Goal: Information Seeking & Learning: Learn about a topic

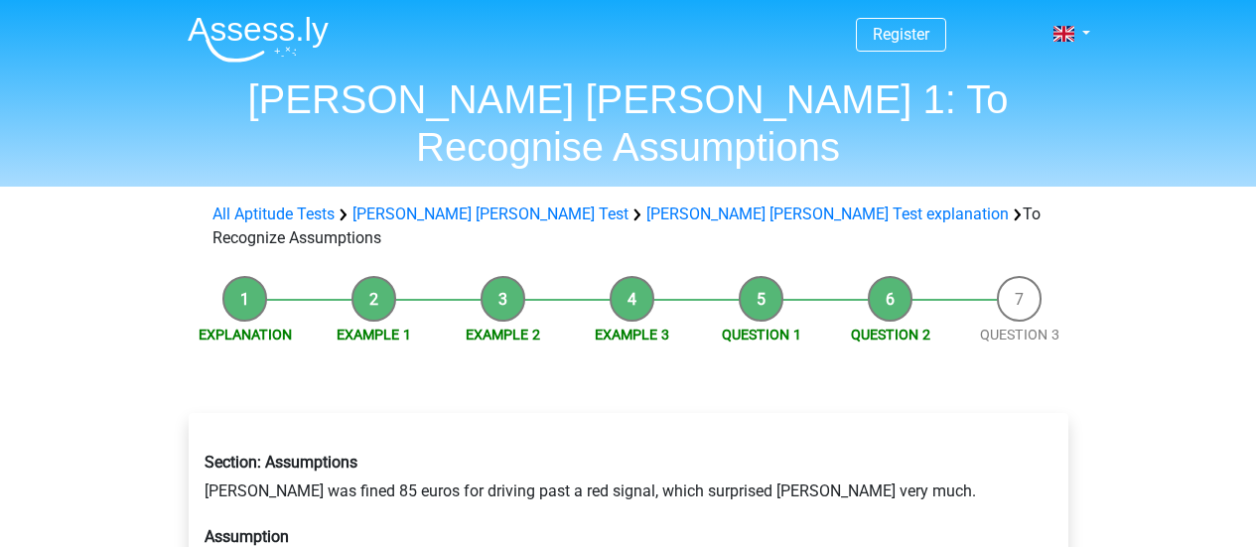
scroll to position [199, 0]
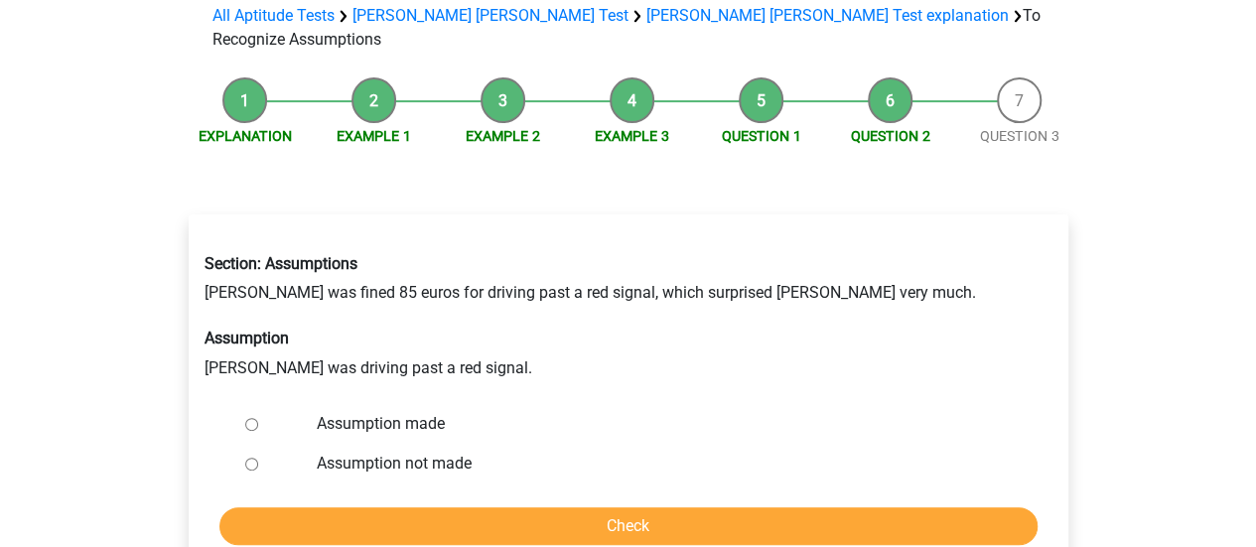
click at [248, 458] on input "Assumption not made" at bounding box center [251, 464] width 13 height 13
radio input "true"
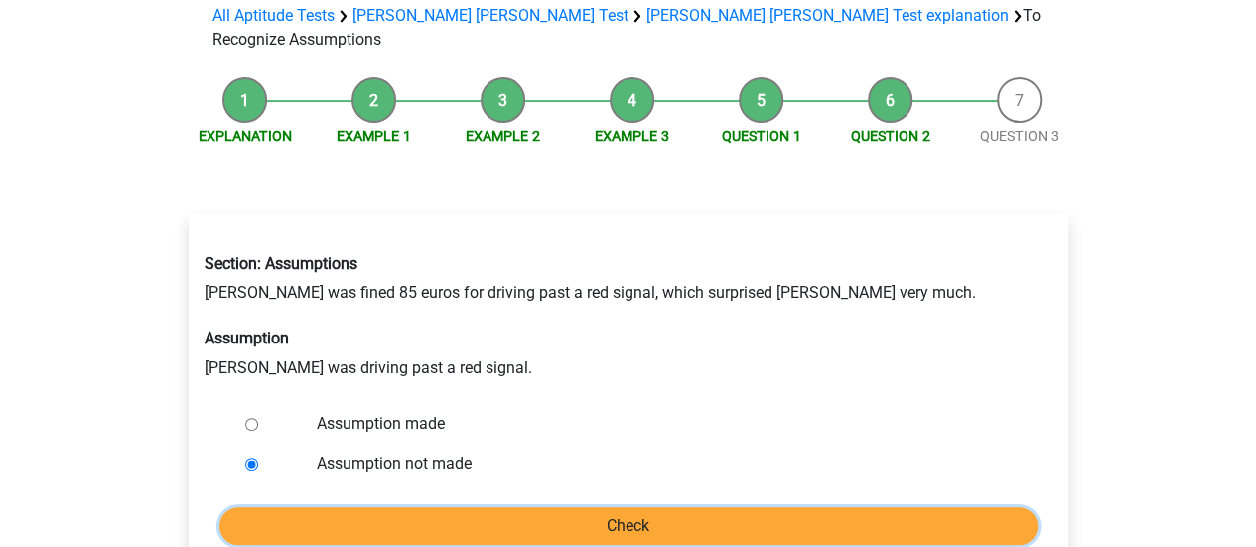
click at [628, 507] on input "Check" at bounding box center [628, 526] width 818 height 38
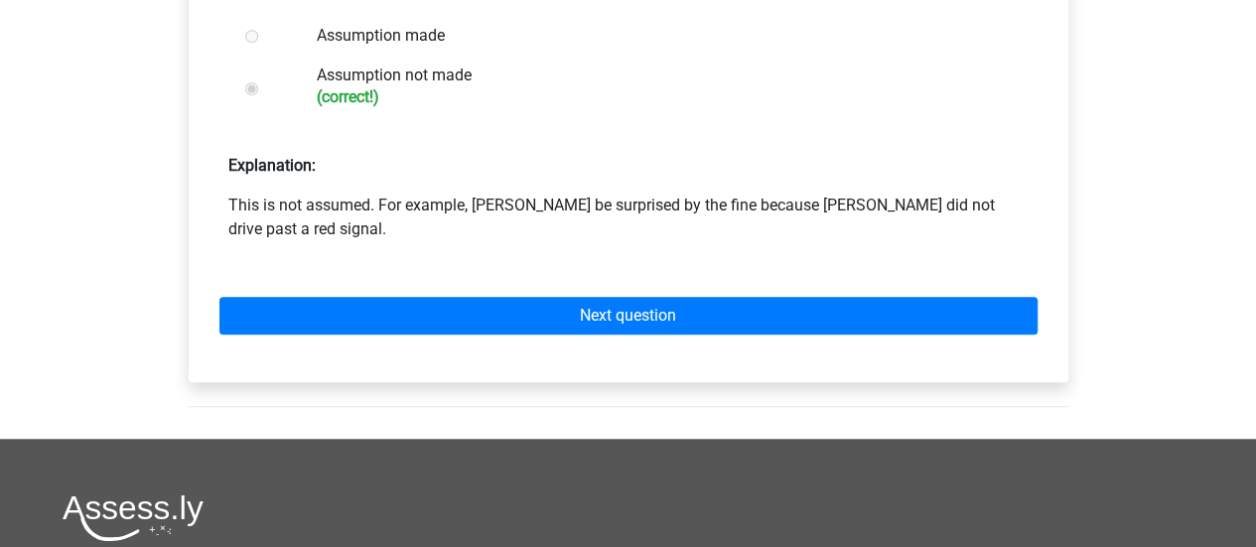
scroll to position [596, 0]
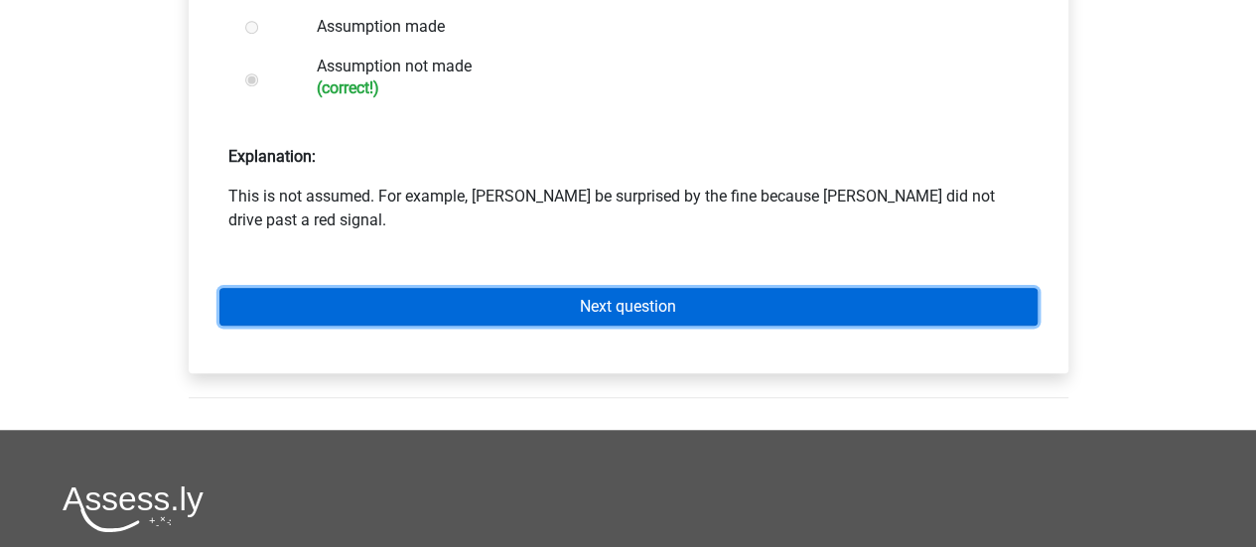
click at [642, 288] on link "Next question" at bounding box center [628, 307] width 818 height 38
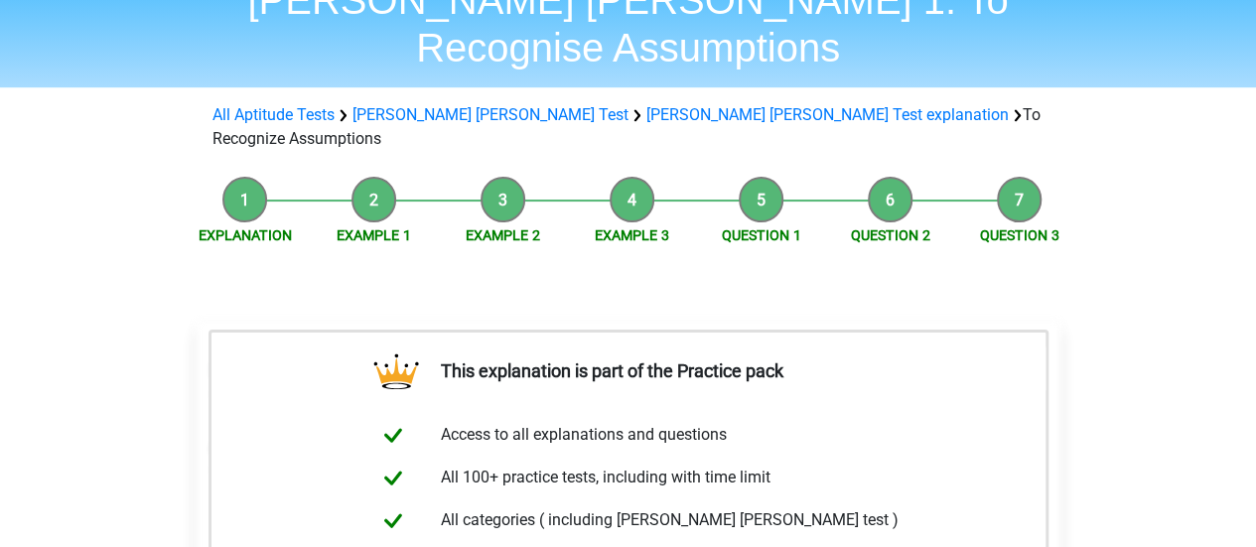
scroll to position [199, 0]
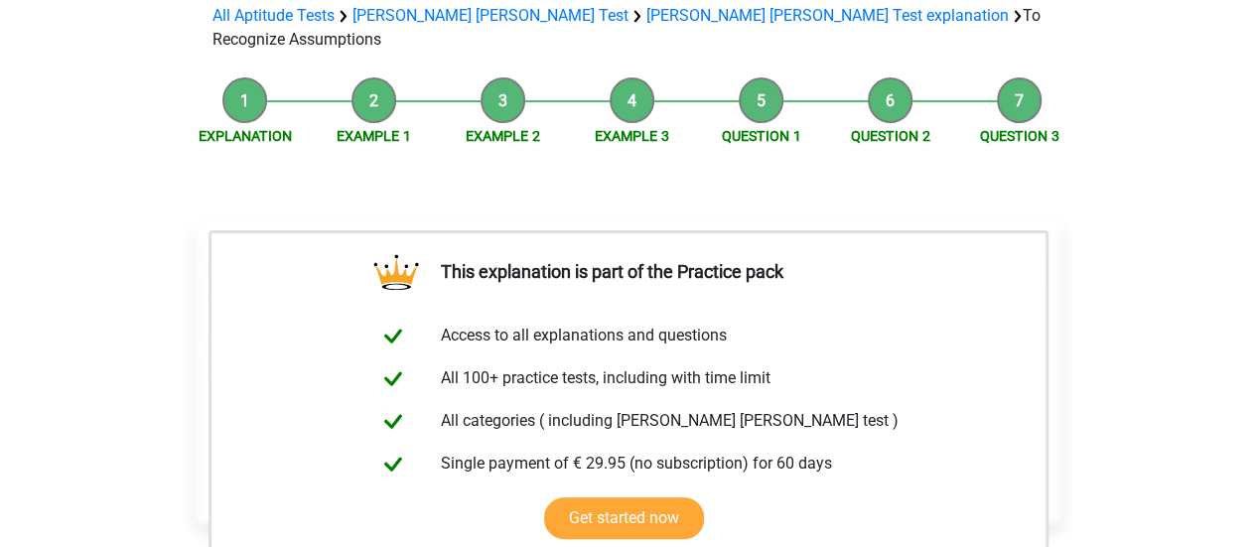
click at [365, 77] on li "Example 1" at bounding box center [374, 112] width 129 height 70
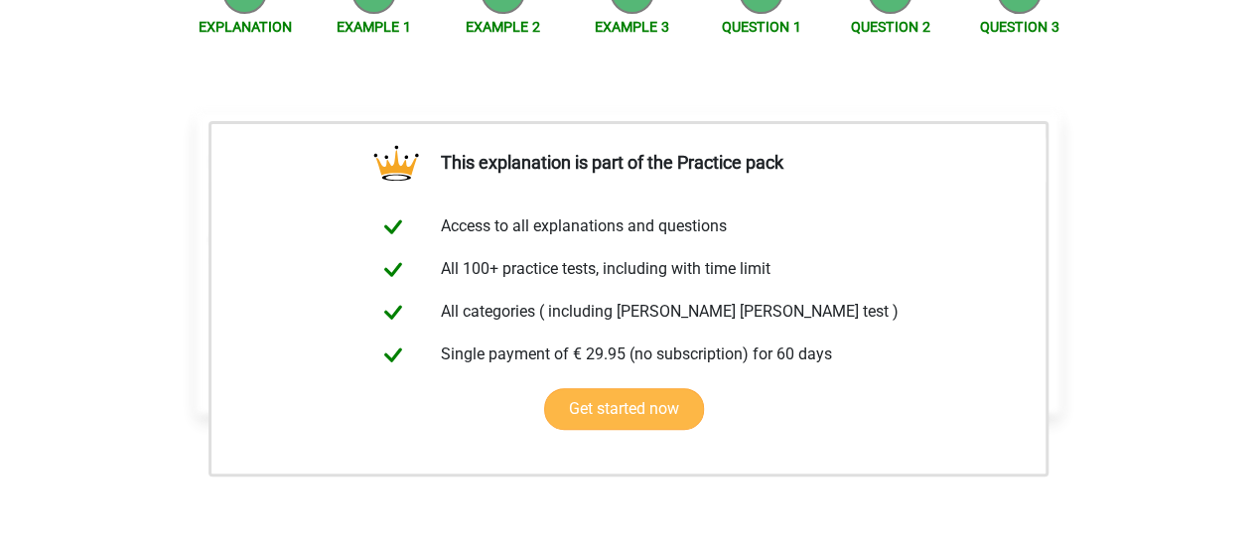
scroll to position [397, 0]
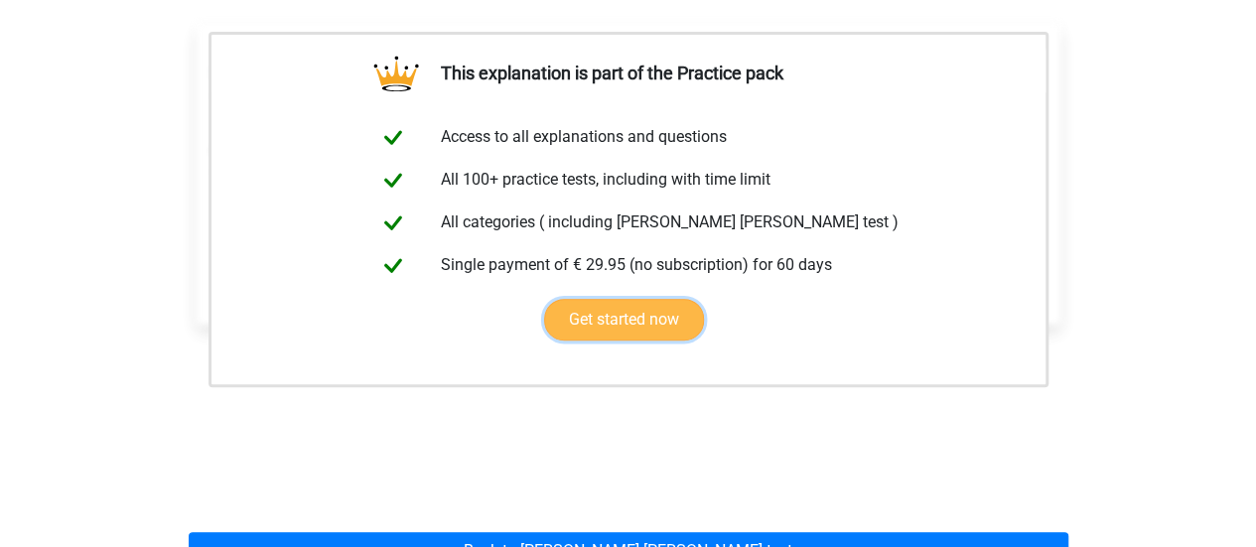
click at [633, 299] on link "Get started now" at bounding box center [624, 320] width 160 height 42
